Goal: Information Seeking & Learning: Learn about a topic

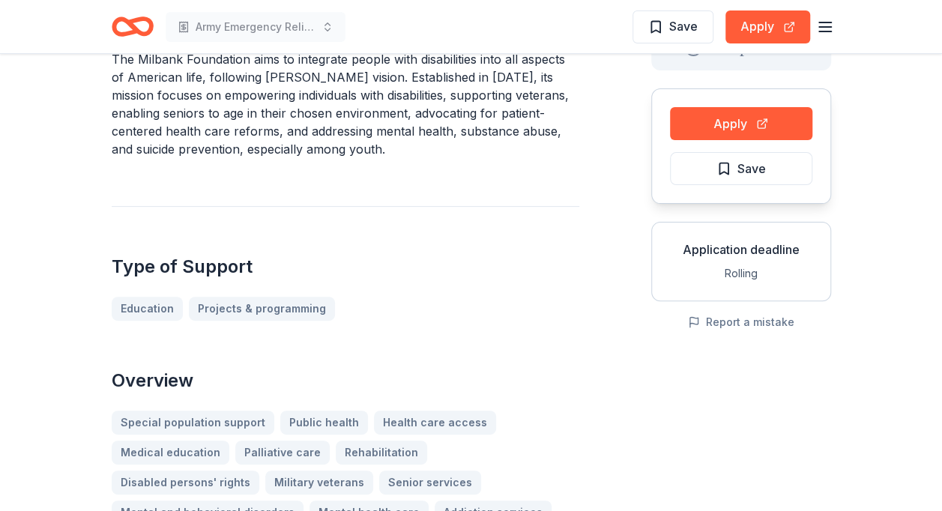
scroll to position [58, 0]
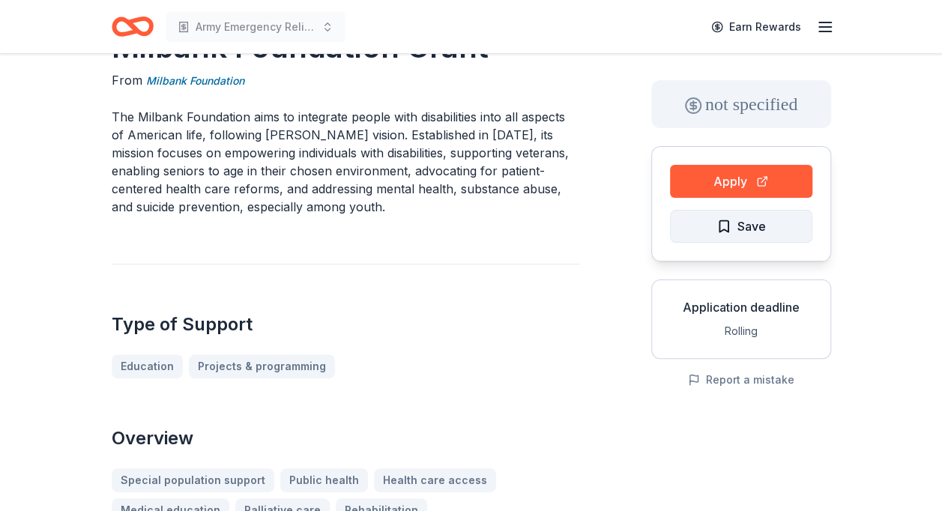
click at [751, 220] on span "Save" at bounding box center [751, 225] width 28 height 19
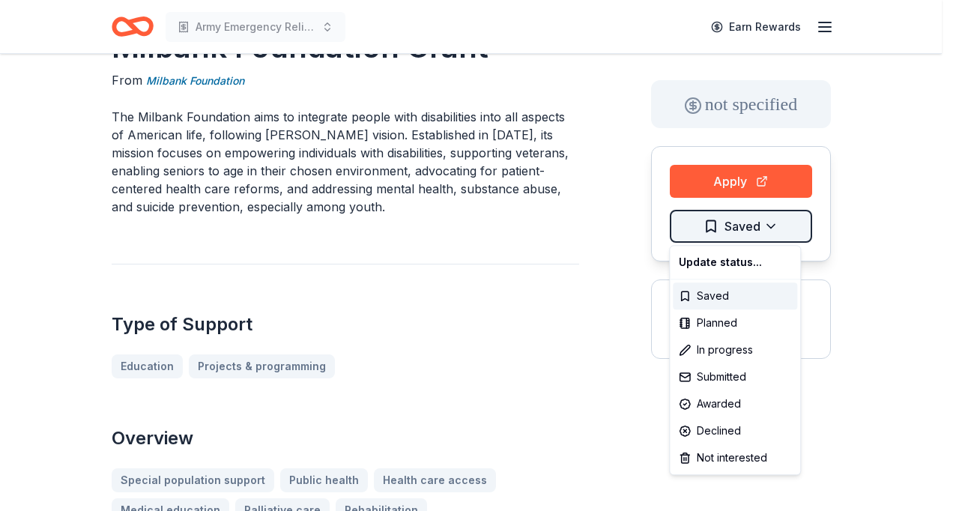
click at [772, 223] on html "Army Emergency Relief Annual Giving Campaign Earn Rewards Milbank Foundation Gr…" at bounding box center [476, 197] width 953 height 511
click at [731, 371] on div "Submitted" at bounding box center [735, 376] width 124 height 27
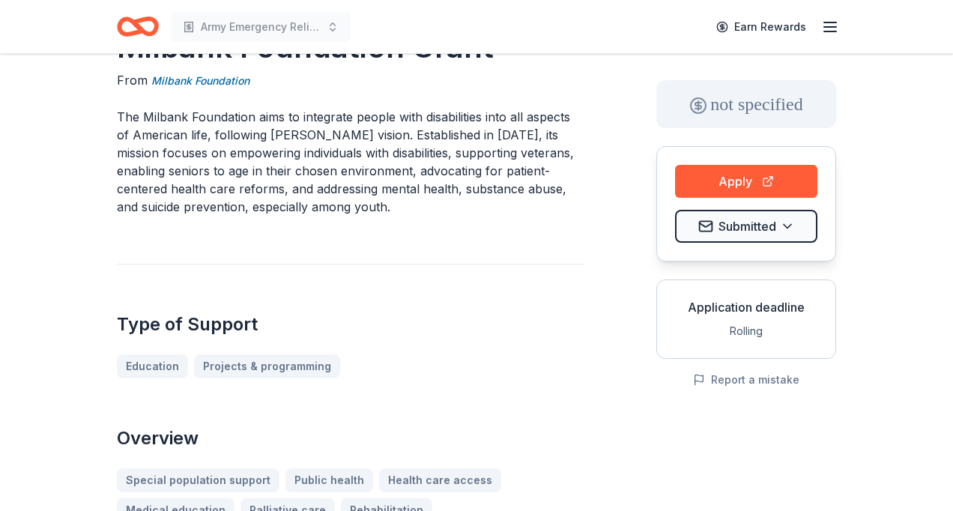
click at [491, 100] on html "Army Emergency Relief Annual Giving Campaign Earn Rewards Milbank Foundation Gr…" at bounding box center [476, 197] width 953 height 511
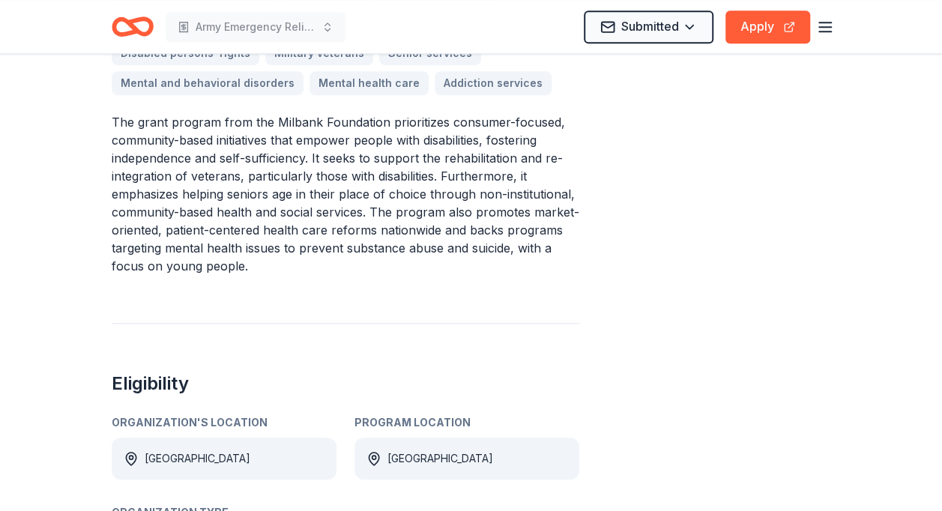
scroll to position [0, 0]
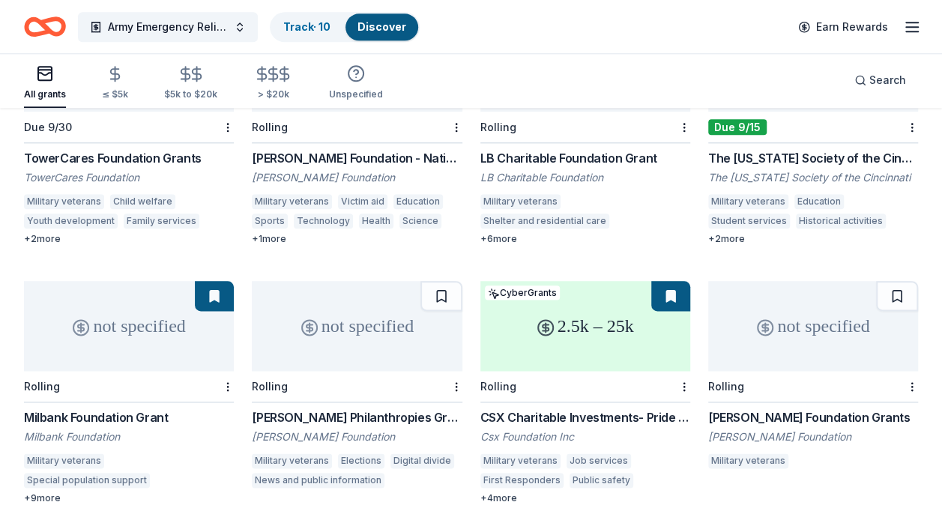
scroll to position [657, 0]
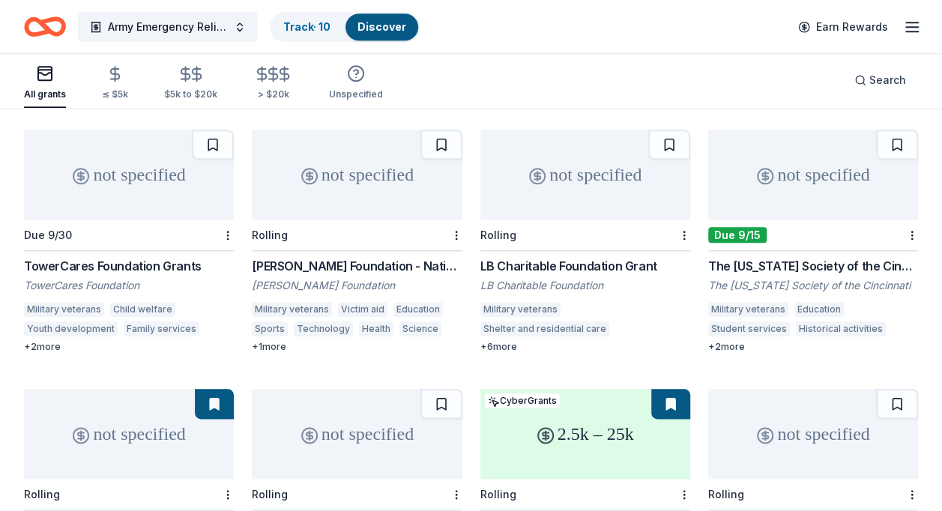
click at [846, 257] on div "The Massachusetts Society of the Cincinnati Grant" at bounding box center [813, 266] width 210 height 18
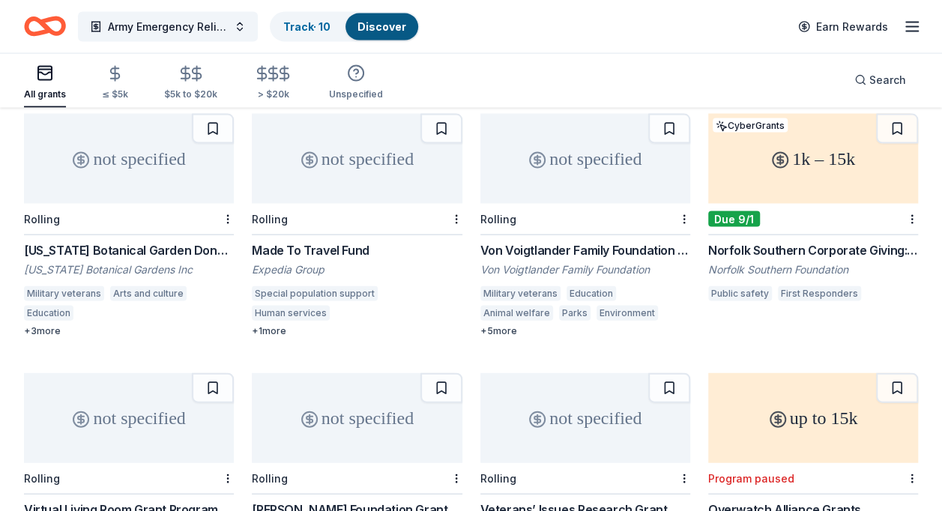
scroll to position [1445, 0]
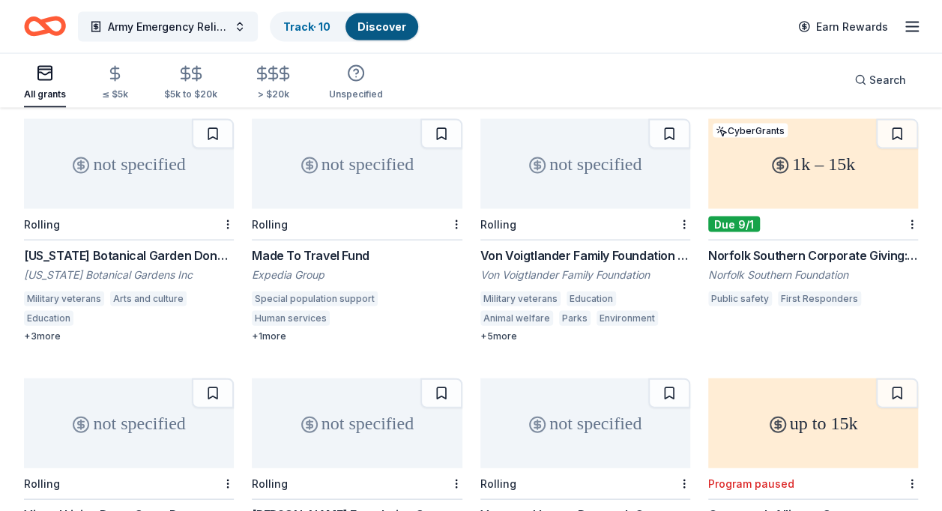
click at [790, 246] on div "Norfolk Southern Corporate Giving: Safety-First Grant Program" at bounding box center [813, 255] width 210 height 18
click at [240, 22] on button "Army Emergency Relief Annual Giving Campaign" at bounding box center [168, 27] width 180 height 30
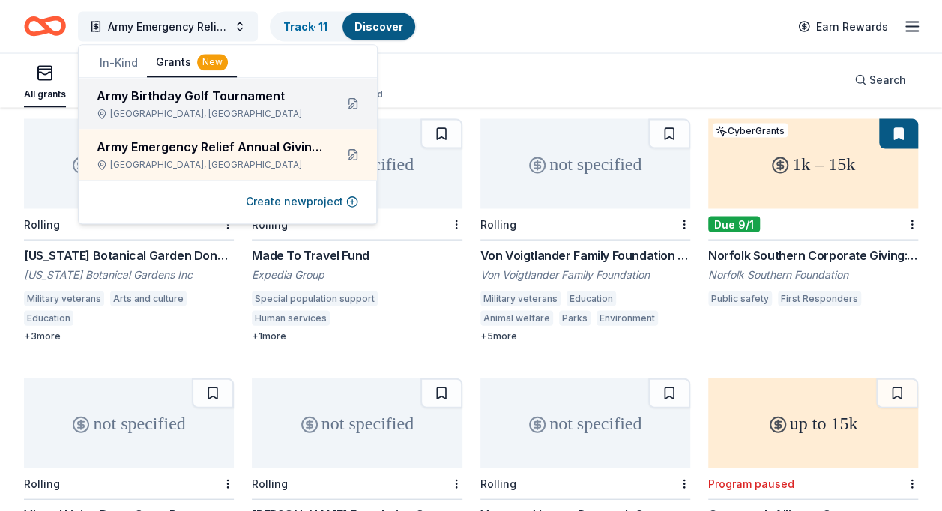
click at [238, 94] on div "Army Birthday Golf Tournament" at bounding box center [210, 96] width 226 height 18
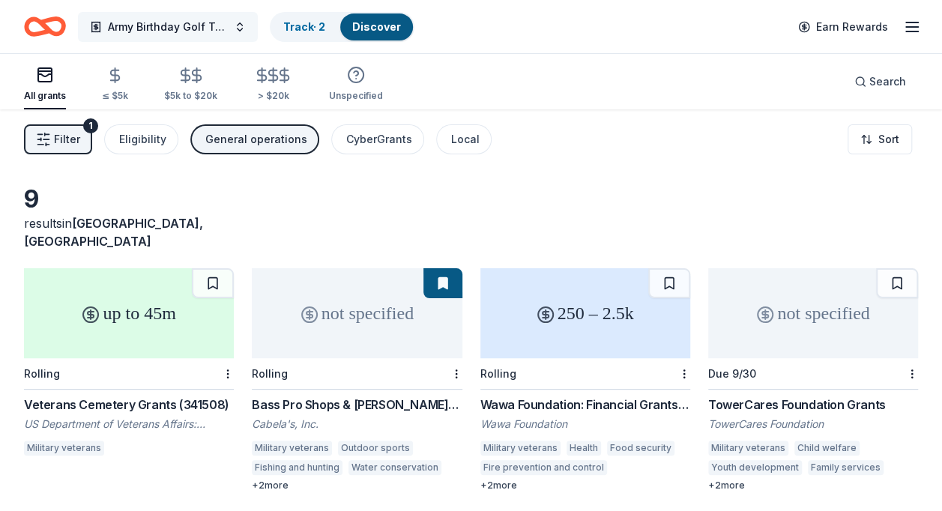
click at [240, 22] on button "Army Birthday Golf Tournament" at bounding box center [168, 27] width 180 height 30
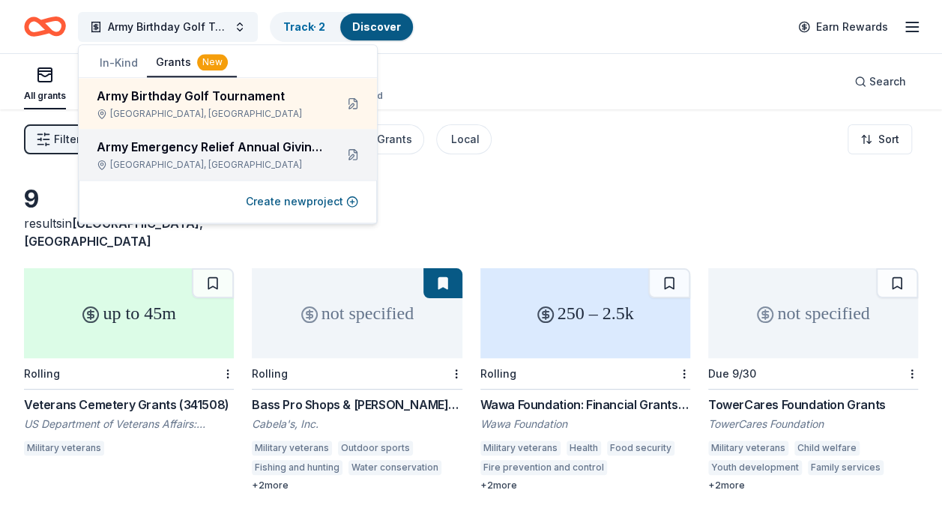
click at [238, 139] on div "Army Emergency Relief Annual Giving Campaign" at bounding box center [210, 147] width 226 height 18
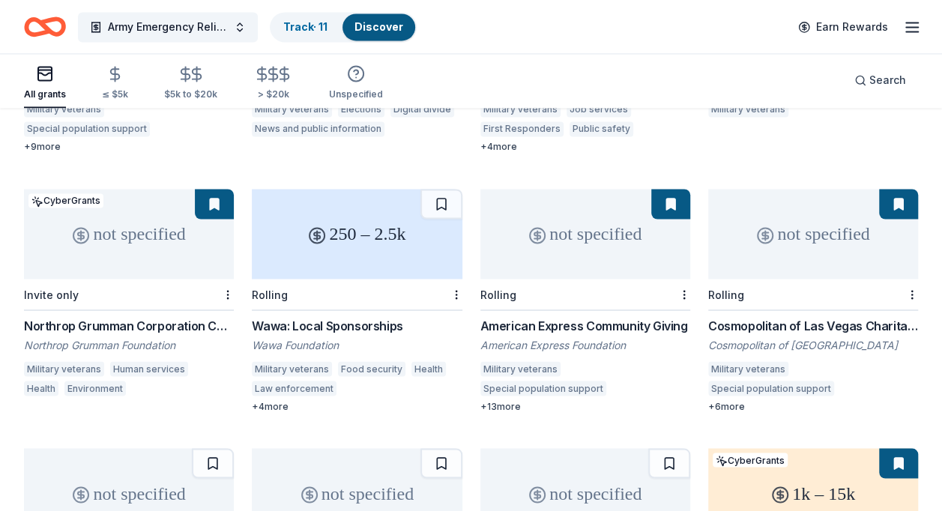
scroll to position [1119, 0]
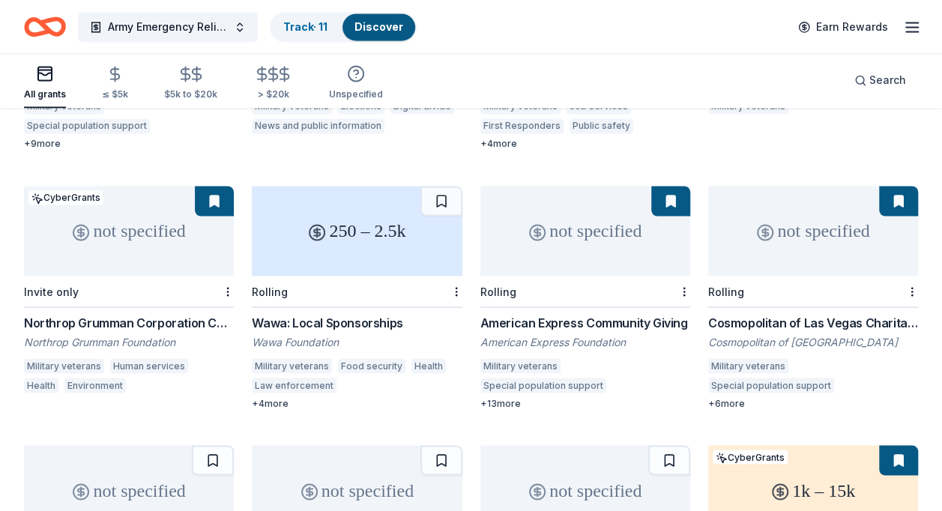
click at [560, 313] on div "American Express Community Giving" at bounding box center [585, 322] width 210 height 18
click at [110, 313] on div "Northrop Grumman Corporation Corporate Contributions" at bounding box center [129, 322] width 210 height 18
click at [784, 313] on div "Cosmopolitan of Las Vegas Charitable Donations" at bounding box center [813, 322] width 210 height 18
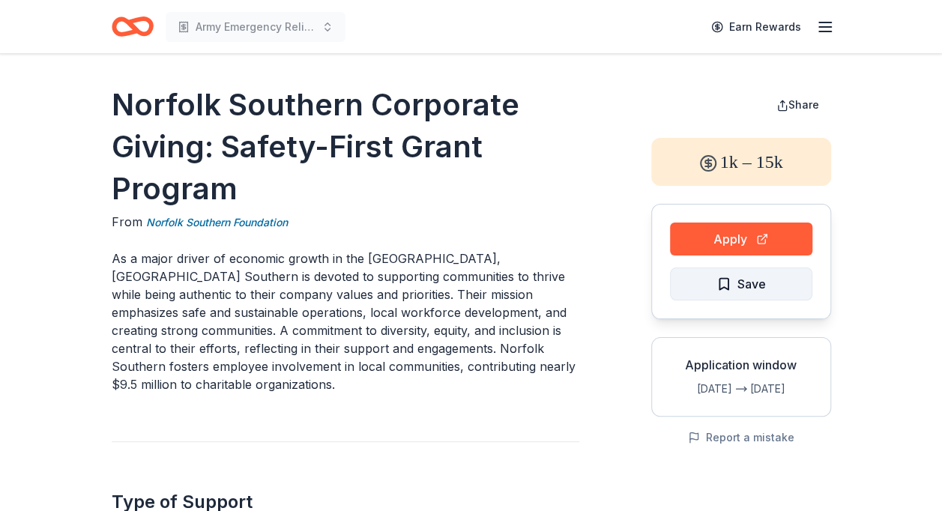
click at [733, 282] on span "Save" at bounding box center [740, 283] width 49 height 19
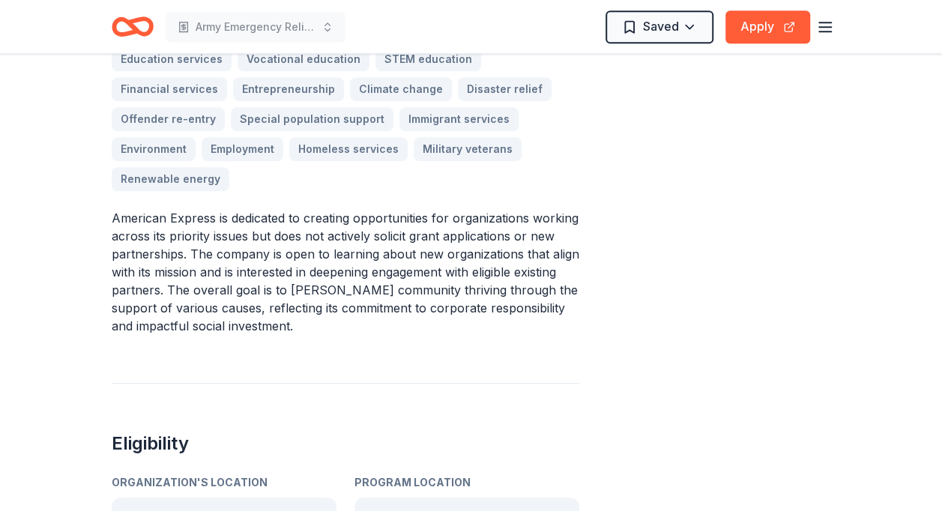
scroll to position [506, 0]
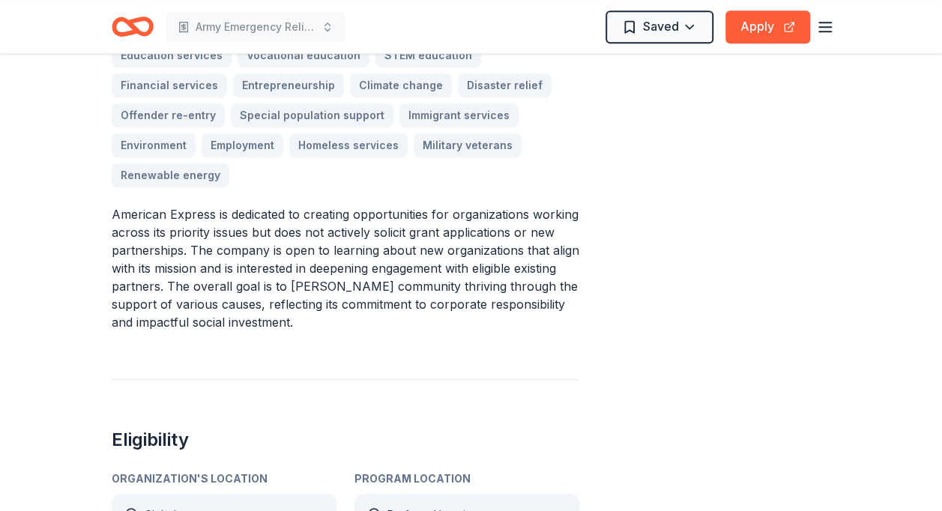
click at [460, 141] on div "Education services Vocational education STEM education Financial services Entre…" at bounding box center [345, 115] width 467 height 144
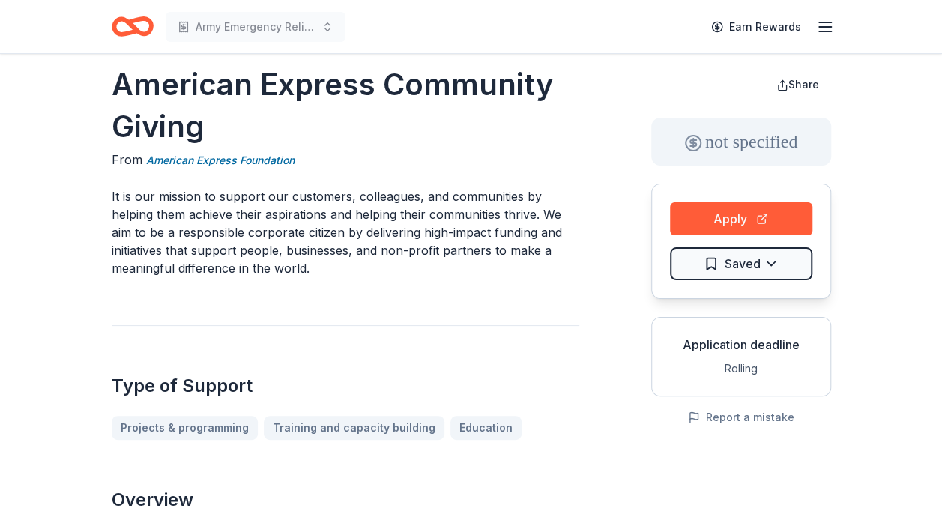
scroll to position [10, 0]
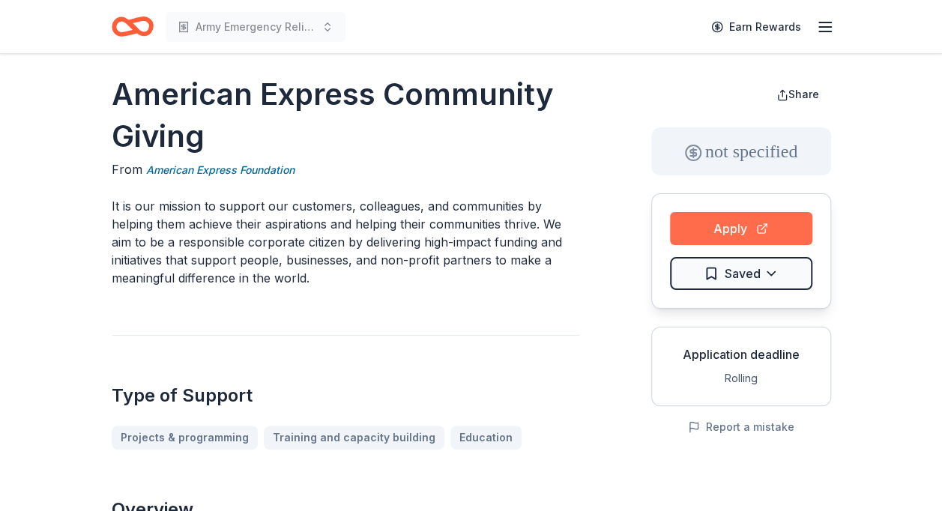
click at [739, 235] on button "Apply" at bounding box center [741, 228] width 142 height 33
click at [718, 226] on button "Apply" at bounding box center [741, 228] width 142 height 33
click at [752, 219] on button "Apply" at bounding box center [741, 228] width 142 height 33
click at [255, 165] on link "American Express Foundation" at bounding box center [220, 170] width 148 height 18
click at [267, 165] on link "American Express Foundation" at bounding box center [220, 170] width 148 height 18
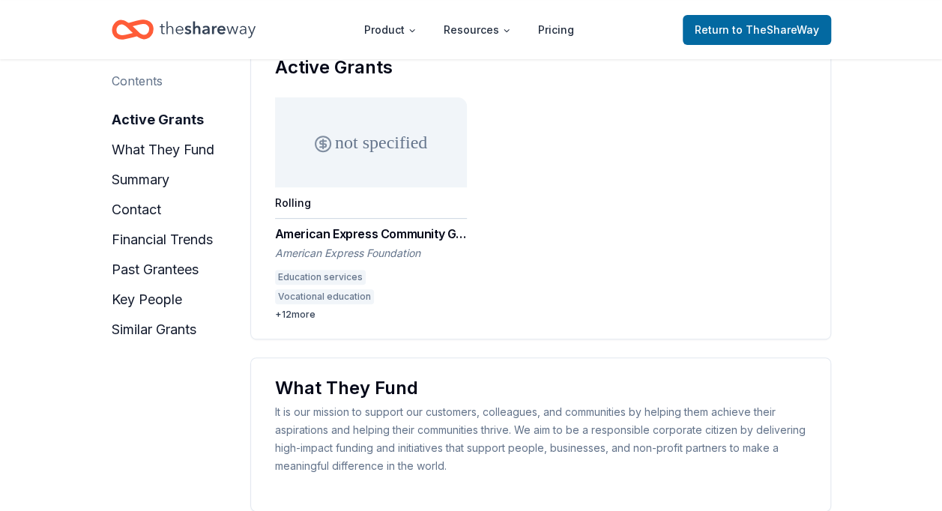
scroll to position [231, 0]
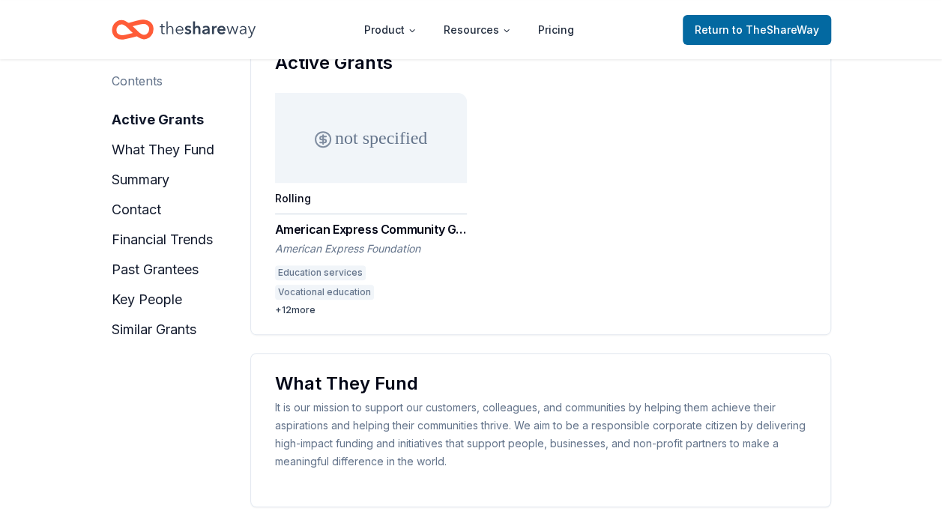
click at [307, 302] on div "Education services Vocational education STEM education Financial services Entre…" at bounding box center [371, 284] width 192 height 39
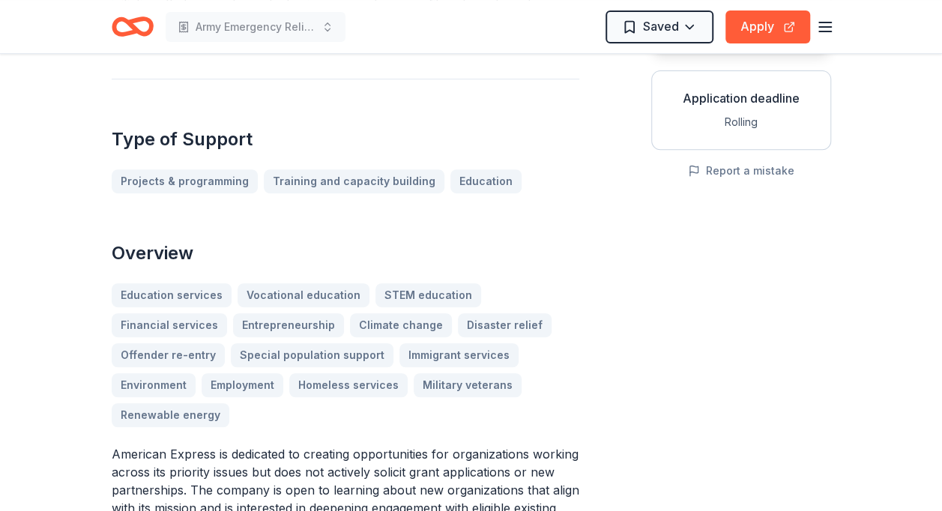
scroll to position [253, 0]
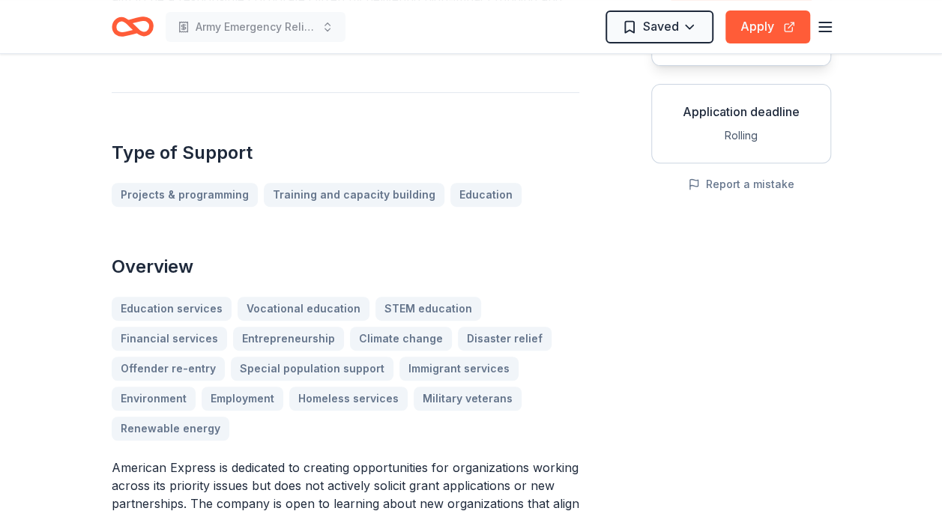
click at [445, 396] on div "Education services Vocational education STEM education Financial services Entre…" at bounding box center [345, 369] width 467 height 144
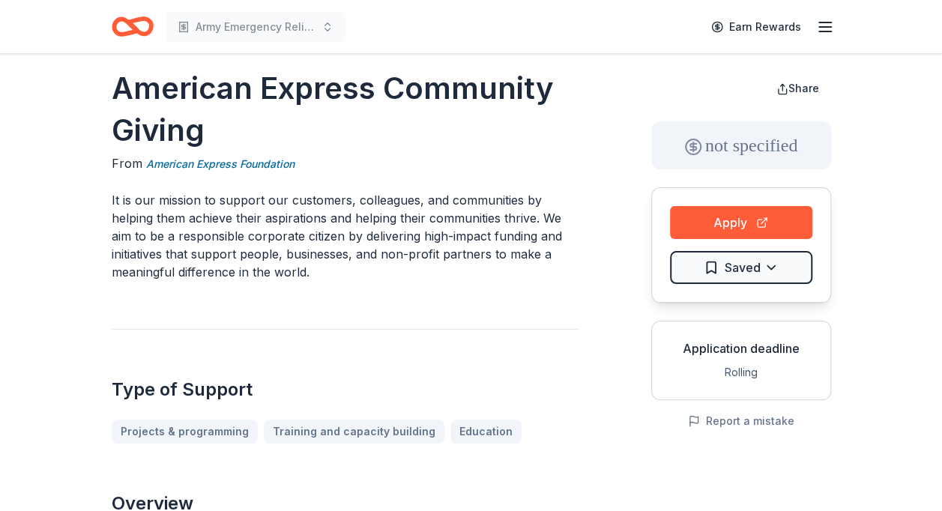
scroll to position [0, 0]
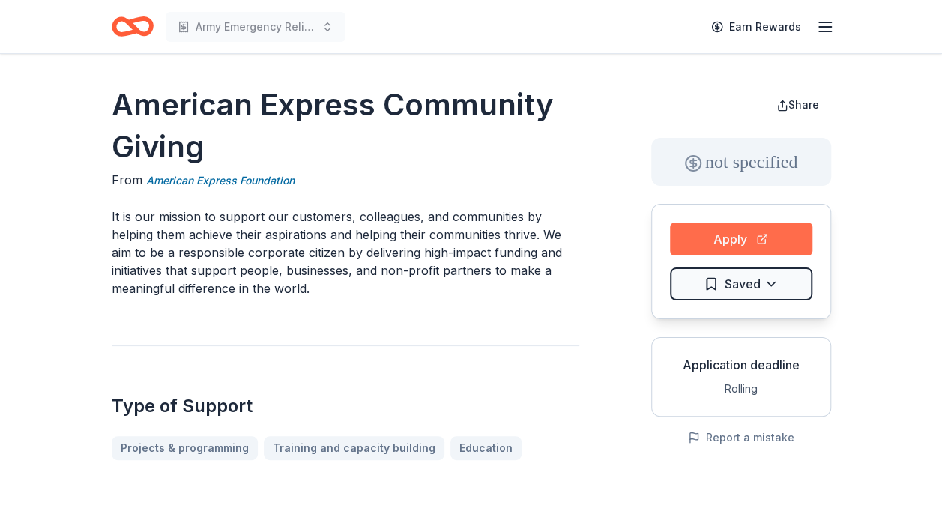
click at [751, 227] on button "Apply" at bounding box center [741, 238] width 142 height 33
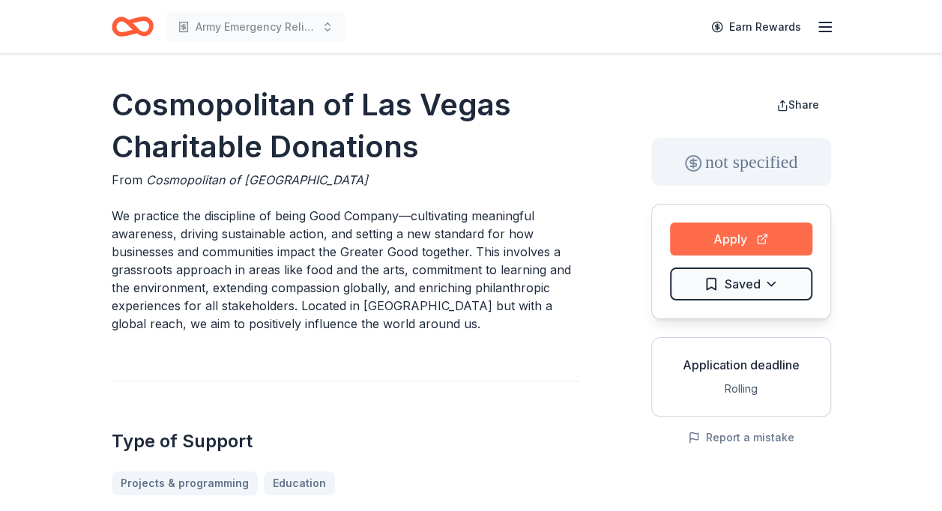
click at [736, 244] on button "Apply" at bounding box center [741, 238] width 142 height 33
